Goal: Task Accomplishment & Management: Manage account settings

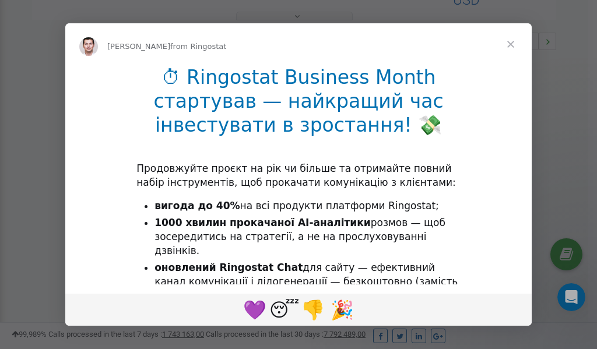
click at [514, 43] on span "Close" at bounding box center [511, 44] width 42 height 42
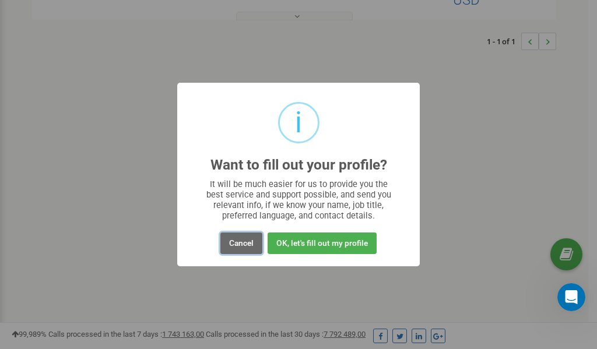
click at [242, 246] on button "Cancel" at bounding box center [242, 244] width 42 height 22
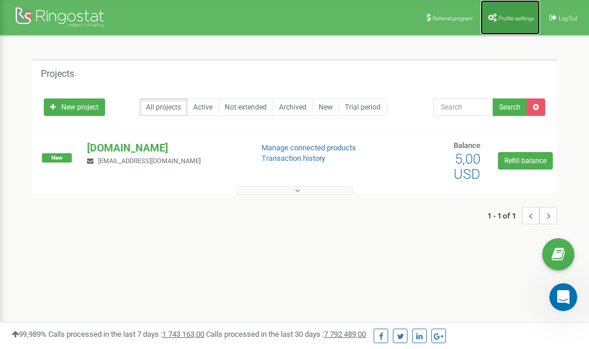
click at [503, 26] on link "Profile settings" at bounding box center [510, 17] width 60 height 35
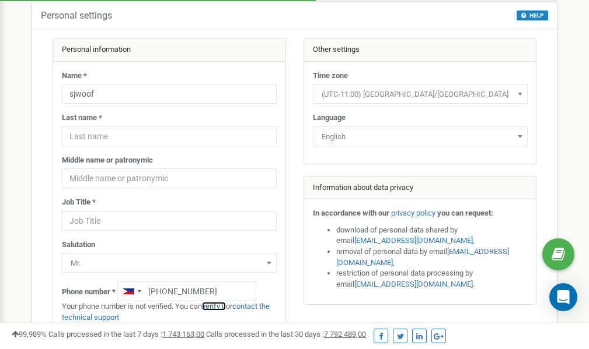
click at [219, 307] on link "verify it" at bounding box center [214, 306] width 24 height 9
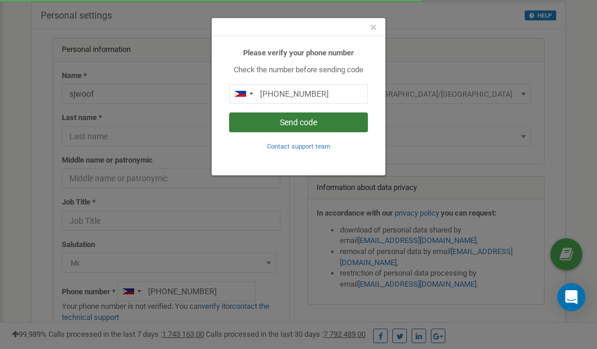
click at [300, 120] on button "Send code" at bounding box center [298, 123] width 139 height 20
